Goal: Task Accomplishment & Management: Manage account settings

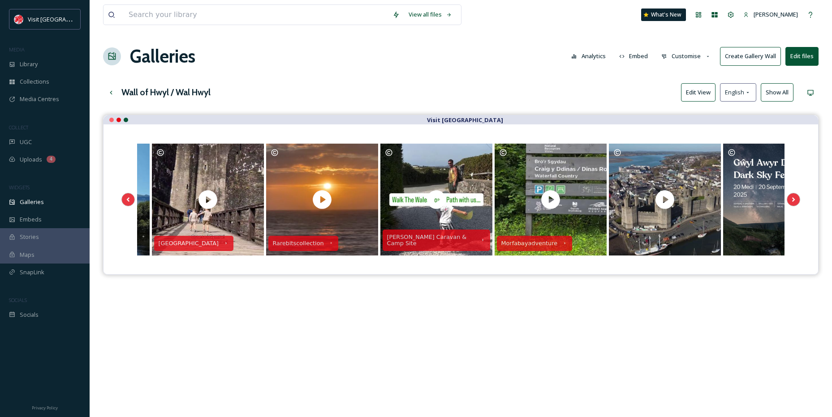
click at [29, 61] on span "Library" at bounding box center [29, 64] width 18 height 9
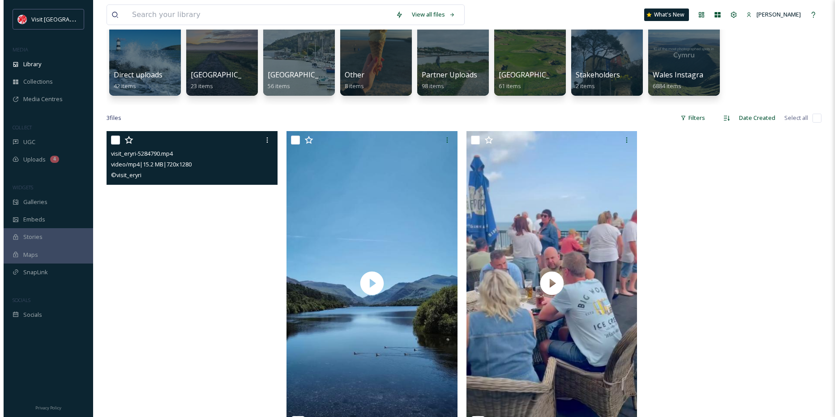
scroll to position [45, 0]
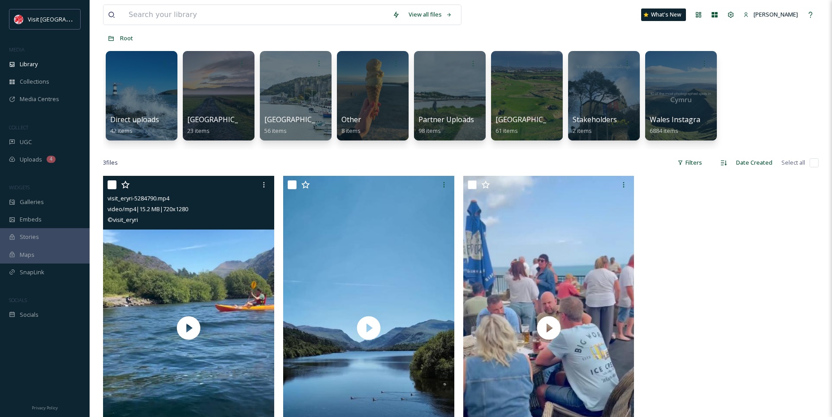
click at [116, 185] on div at bounding box center [189, 185] width 164 height 16
click at [113, 185] on input "checkbox" at bounding box center [111, 184] width 9 height 9
checkbox input "true"
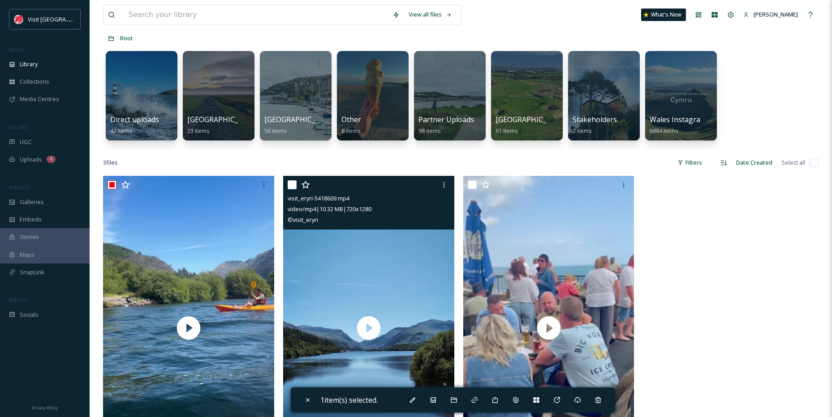
click at [294, 185] on input "checkbox" at bounding box center [292, 184] width 9 height 9
checkbox input "true"
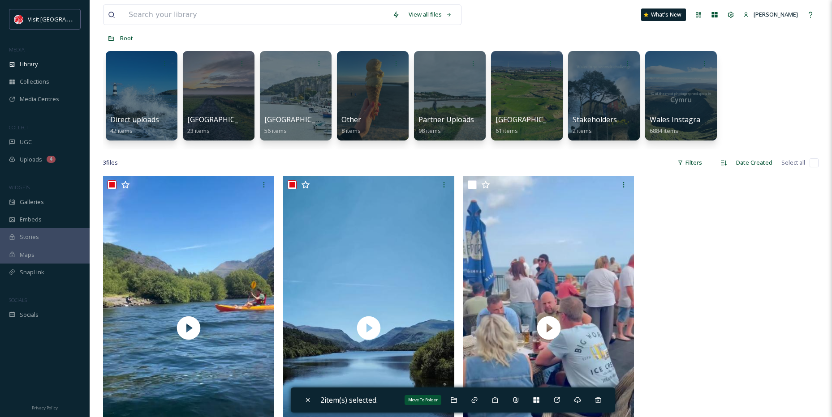
click at [462, 399] on div "Move To Folder" at bounding box center [454, 400] width 16 height 16
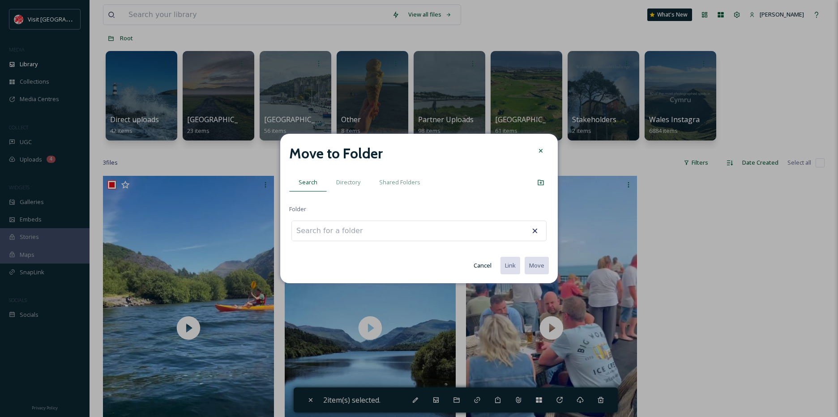
drag, startPoint x: 347, startPoint y: 180, endPoint x: 347, endPoint y: 185, distance: 4.9
click at [347, 185] on span "Directory" at bounding box center [348, 182] width 24 height 9
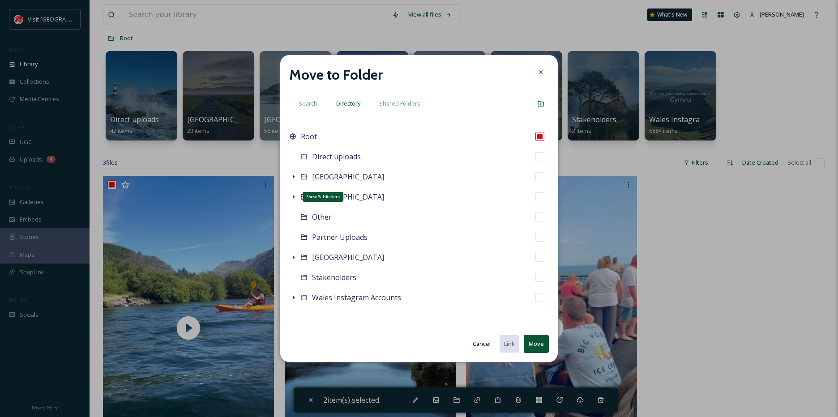
click at [293, 194] on icon at bounding box center [293, 196] width 7 height 7
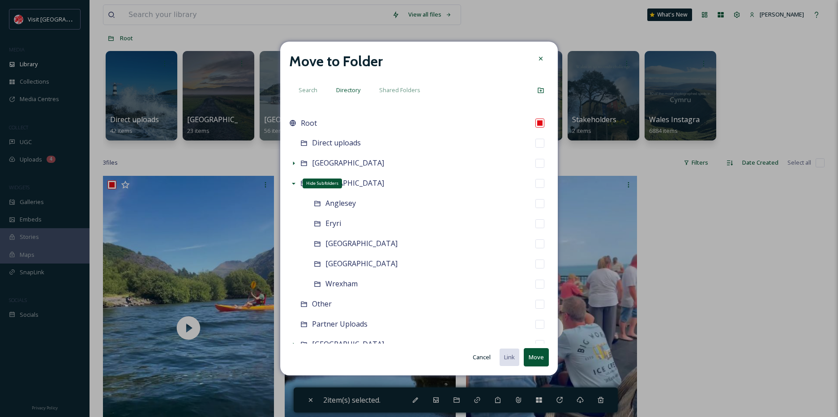
click at [341, 227] on div "Eryri" at bounding box center [426, 224] width 246 height 20
checkbox input "false"
checkbox input "true"
click at [533, 355] on button "Move" at bounding box center [536, 357] width 25 height 18
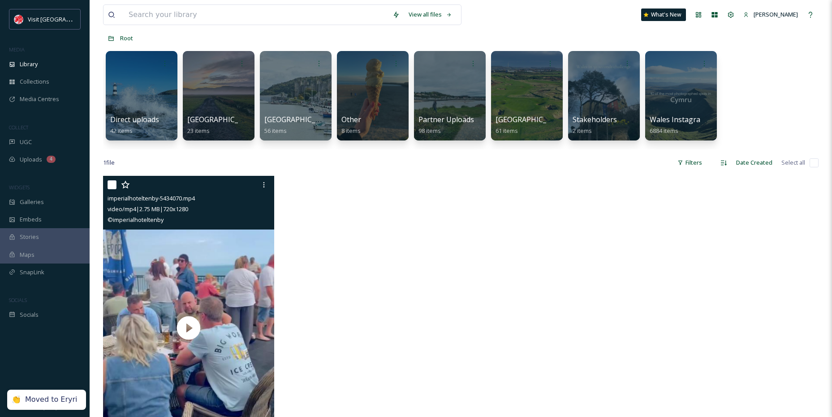
click at [111, 185] on input "checkbox" at bounding box center [111, 184] width 9 height 9
checkbox input "true"
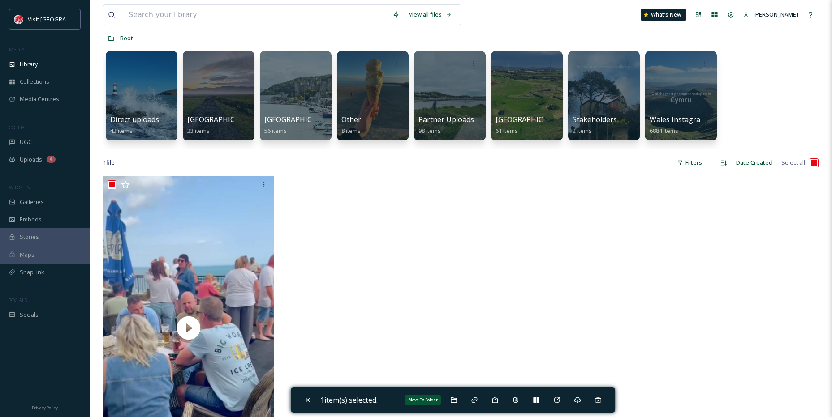
click at [460, 398] on div "Move To Folder" at bounding box center [454, 400] width 16 height 16
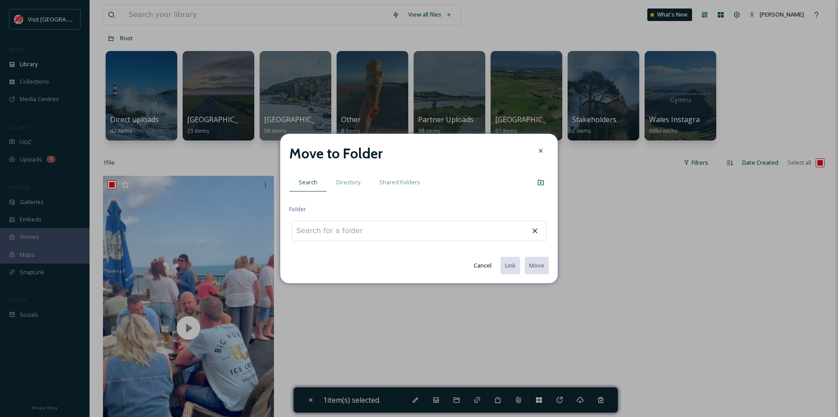
click at [351, 185] on span "Directory" at bounding box center [348, 182] width 24 height 9
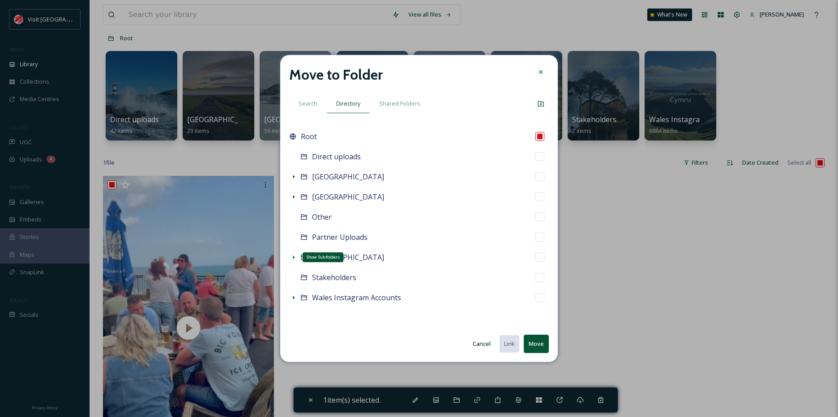
click at [293, 257] on icon at bounding box center [294, 258] width 2 height 4
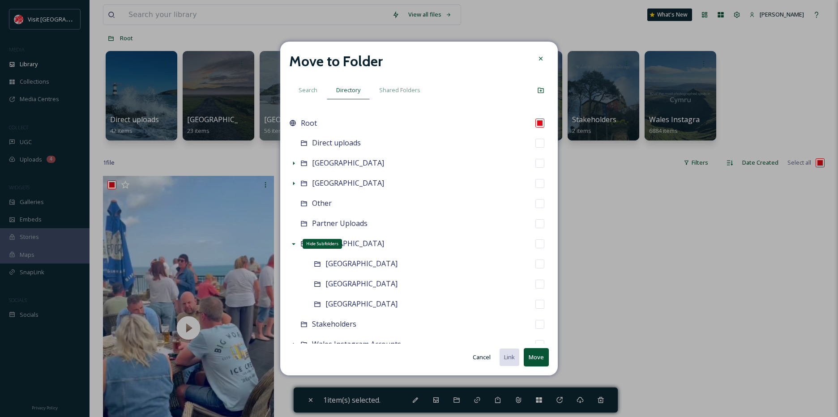
click at [339, 308] on span "South West" at bounding box center [362, 304] width 72 height 10
checkbox input "false"
checkbox input "true"
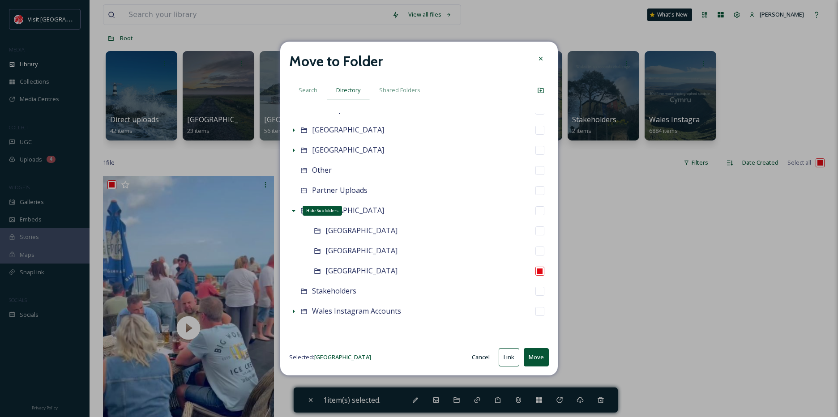
scroll to position [0, 0]
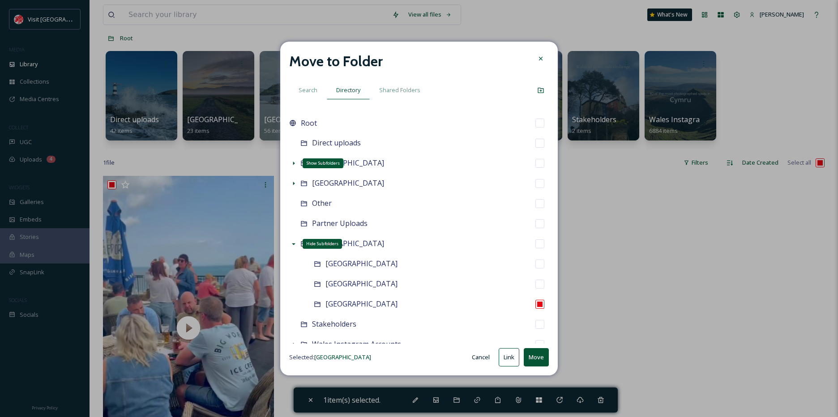
click at [294, 163] on icon at bounding box center [294, 164] width 2 height 4
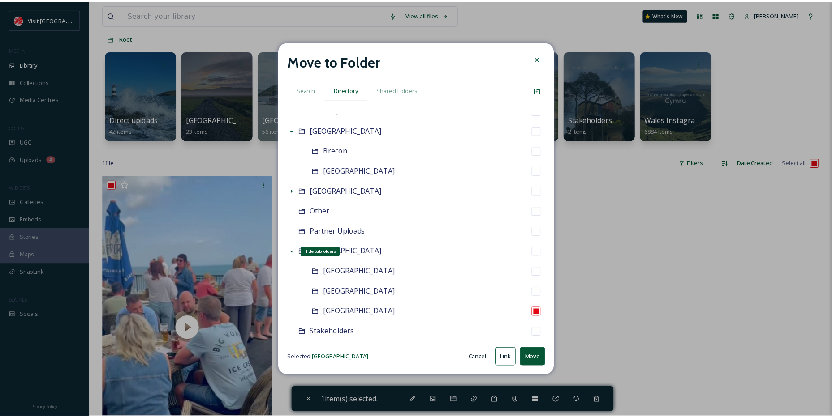
scroll to position [73, 0]
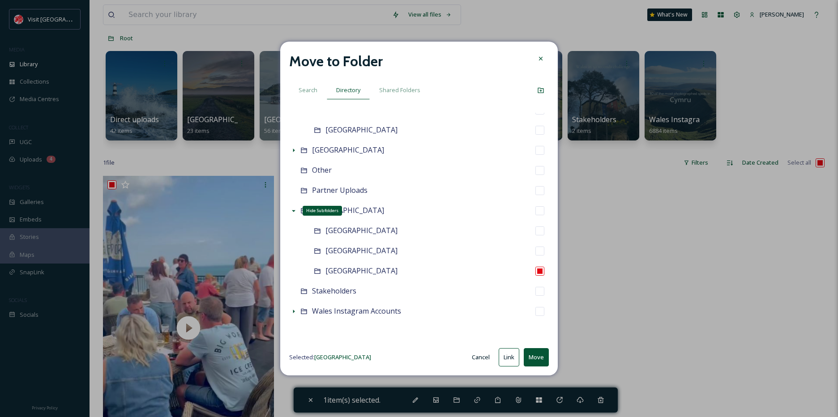
click at [532, 356] on button "Move" at bounding box center [536, 357] width 25 height 18
checkbox input "false"
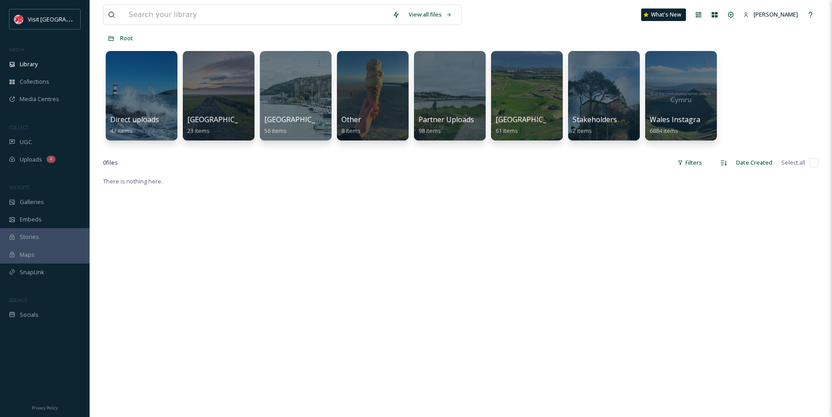
click at [39, 134] on div "UGC" at bounding box center [45, 141] width 90 height 17
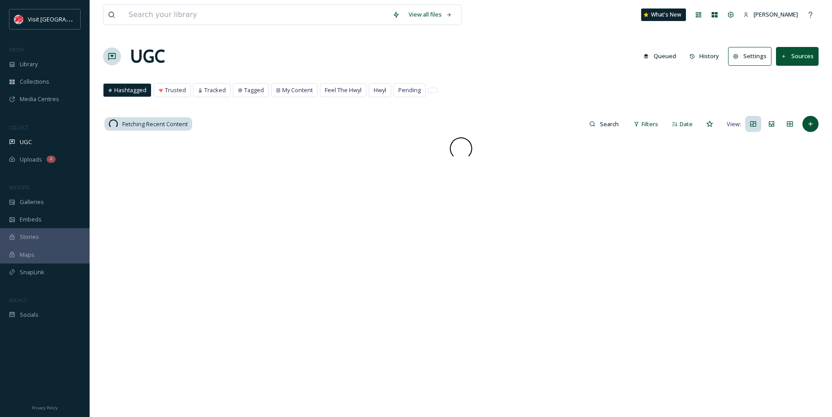
click at [341, 90] on span "Feel The Hwyl" at bounding box center [343, 90] width 37 height 9
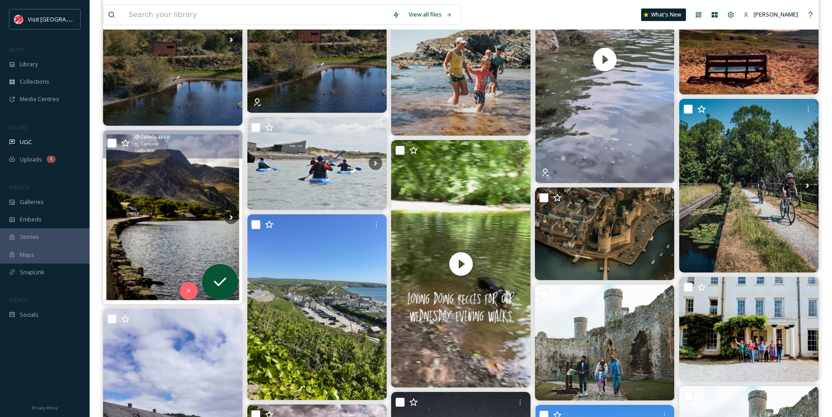
scroll to position [2595, 0]
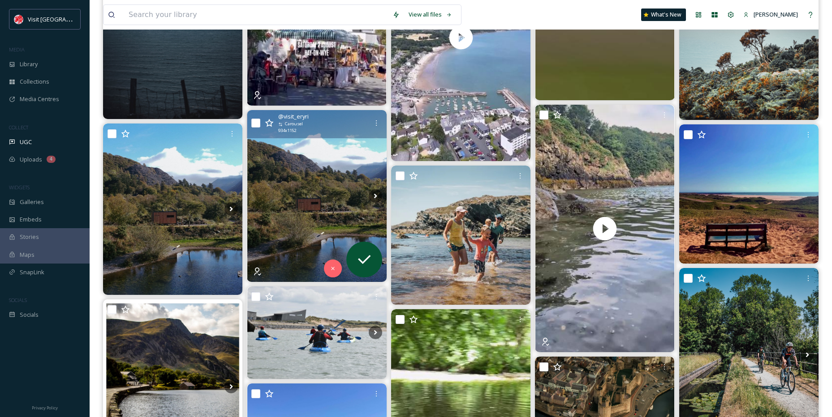
click at [281, 189] on img at bounding box center [316, 196] width 139 height 172
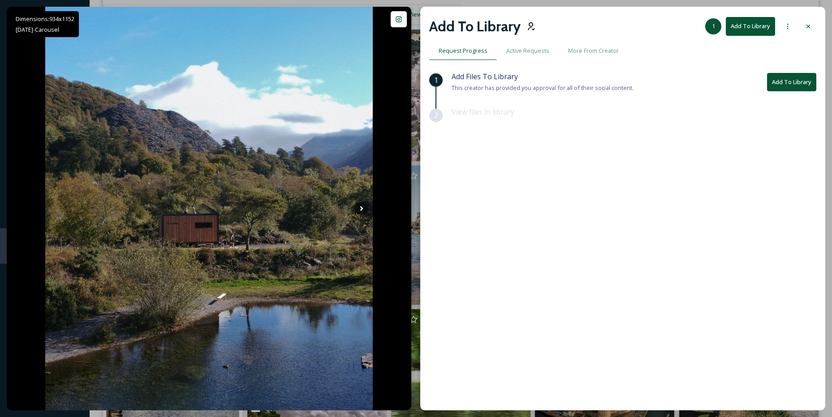
click at [803, 25] on div at bounding box center [808, 26] width 16 height 16
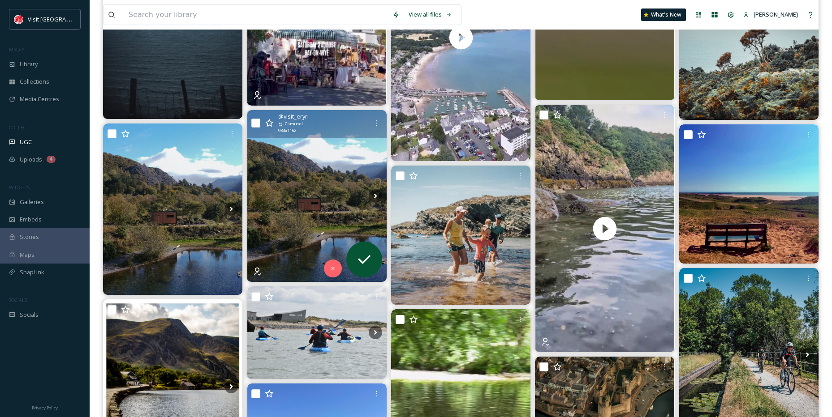
click at [377, 118] on div at bounding box center [376, 123] width 16 height 16
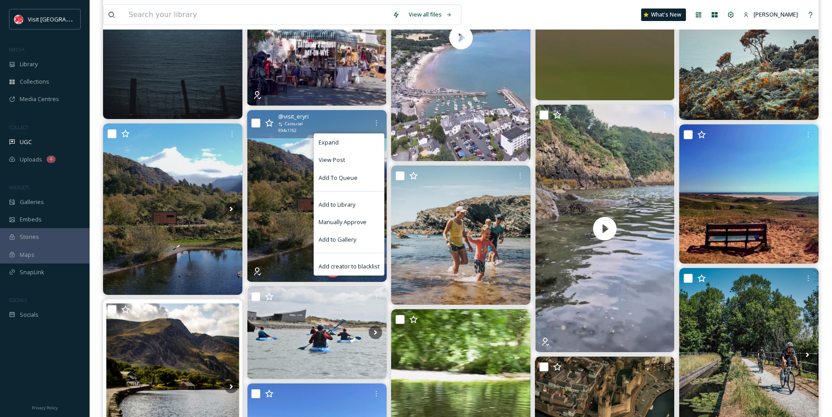
click at [356, 215] on div "Manually Approve" at bounding box center [349, 222] width 70 height 17
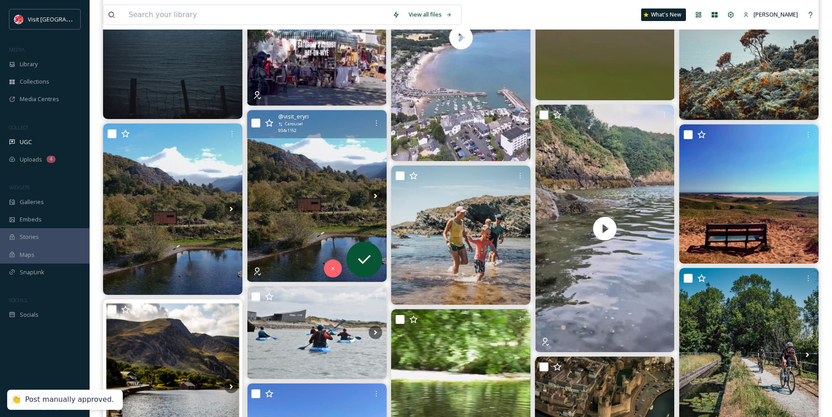
click at [376, 126] on icon at bounding box center [376, 122] width 1 height 5
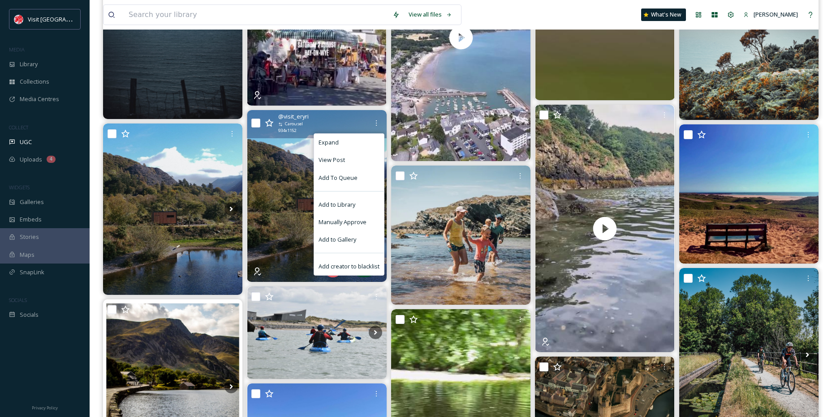
click at [352, 198] on div "Add to Library" at bounding box center [349, 204] width 70 height 17
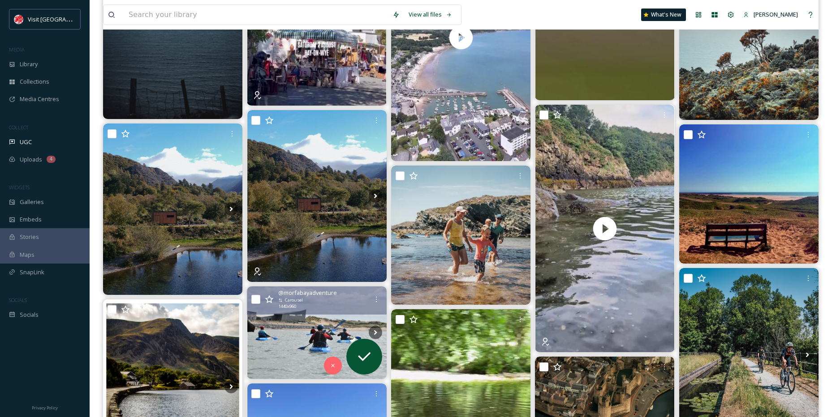
click at [297, 337] on img at bounding box center [316, 333] width 139 height 93
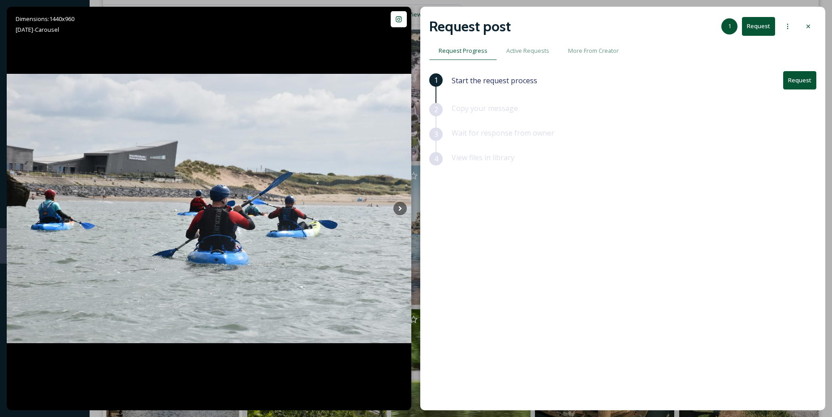
click at [813, 26] on div at bounding box center [808, 26] width 16 height 16
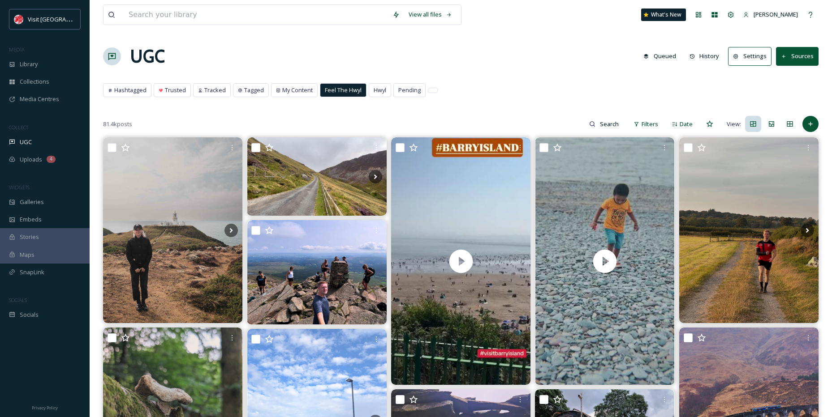
drag, startPoint x: 828, startPoint y: 248, endPoint x: 798, endPoint y: 37, distance: 213.5
click at [813, 125] on icon at bounding box center [810, 123] width 7 height 7
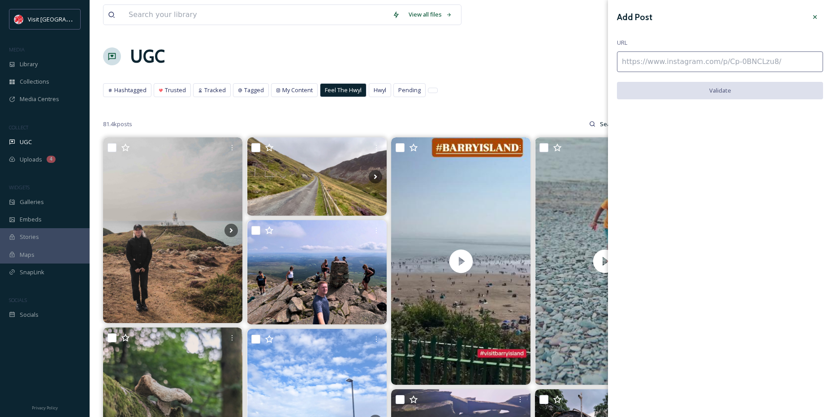
click at [817, 19] on icon at bounding box center [814, 16] width 7 height 7
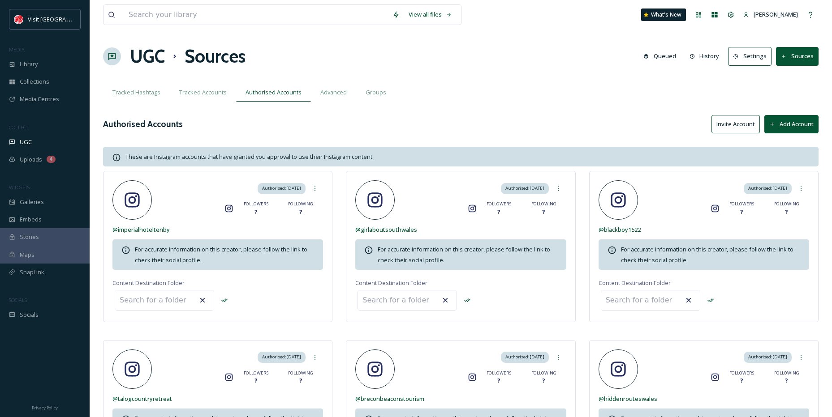
scroll to position [942, 0]
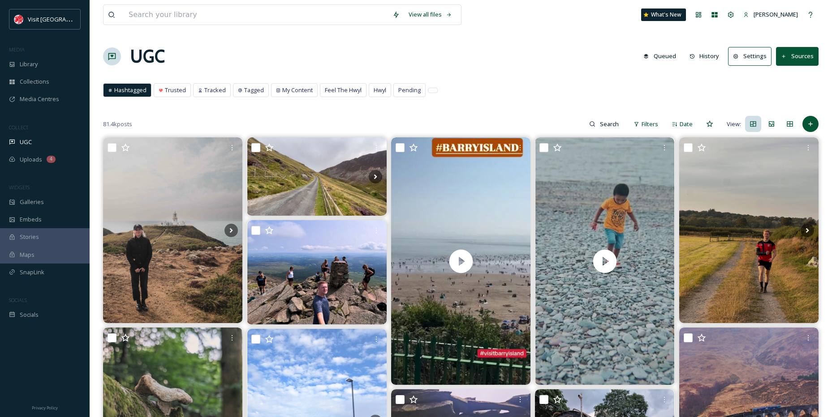
click at [799, 60] on button "Sources" at bounding box center [797, 56] width 43 height 18
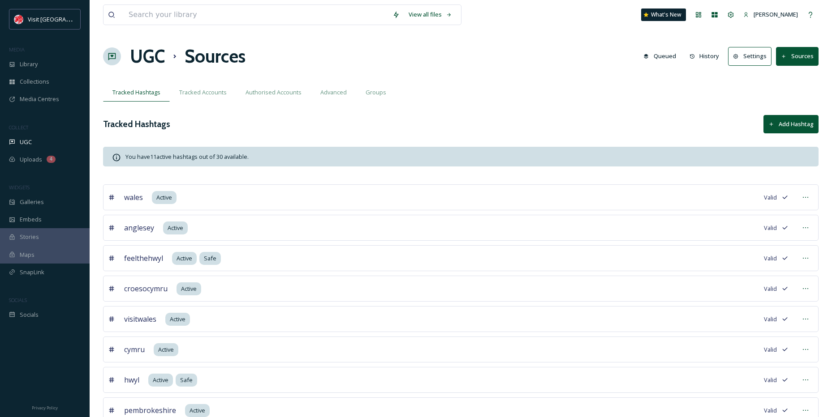
click at [300, 95] on div "Authorised Accounts" at bounding box center [273, 92] width 75 height 18
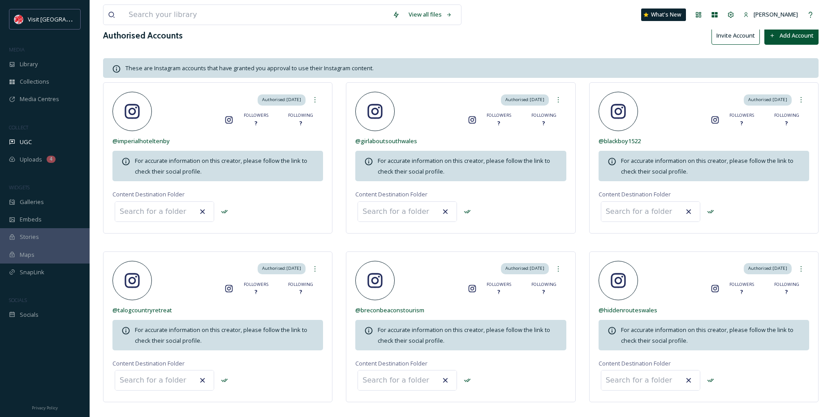
scroll to position [90, 0]
click at [387, 137] on span "@ girlaboutsouthwales" at bounding box center [386, 140] width 62 height 8
